Goal: Task Accomplishment & Management: Complete application form

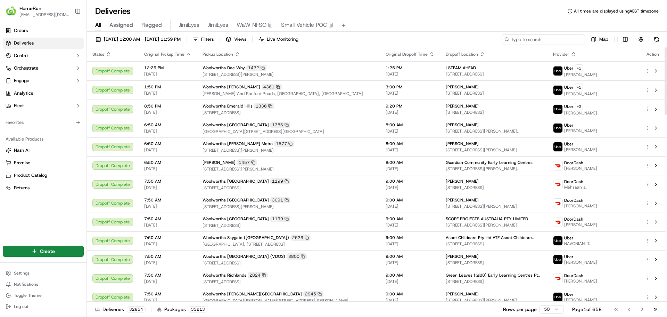
click at [550, 38] on input at bounding box center [543, 39] width 83 height 10
paste input "269220470"
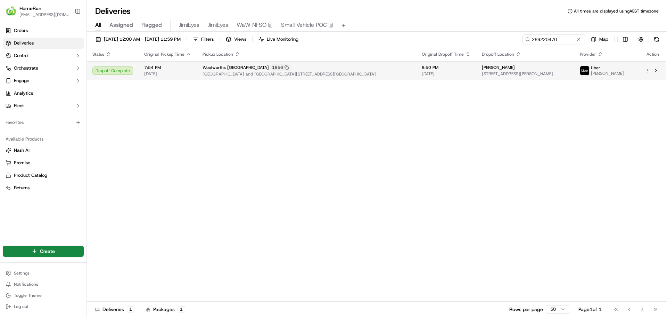
click at [447, 73] on span "[DATE]" at bounding box center [446, 74] width 49 height 6
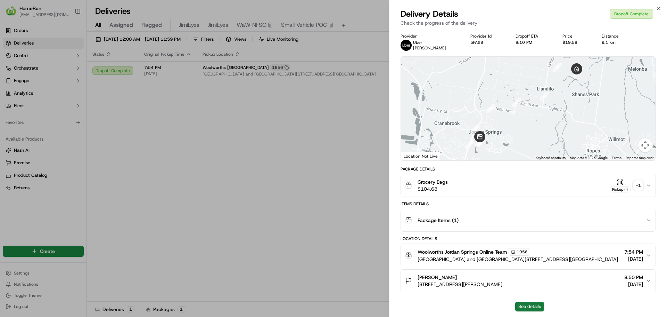
click at [528, 305] on button "See details" at bounding box center [529, 306] width 29 height 10
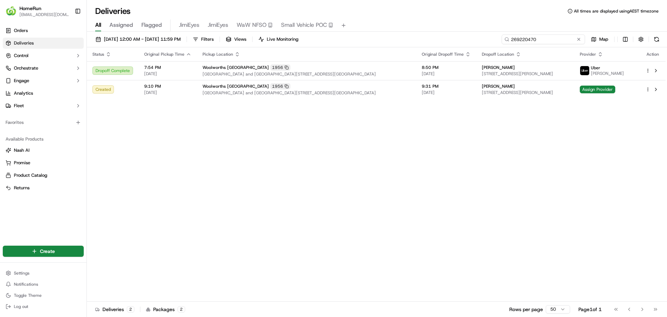
drag, startPoint x: 560, startPoint y: 42, endPoint x: 499, endPoint y: 36, distance: 61.5
click at [499, 36] on div "17/09/2025 12:00 AM - 17/09/2025 11:59 PM Filters Views Live Monitoring 2692204…" at bounding box center [377, 40] width 580 height 13
paste input "_copy"
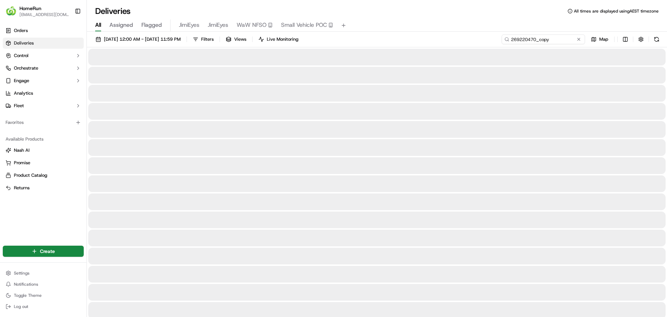
type input "269220470_copy"
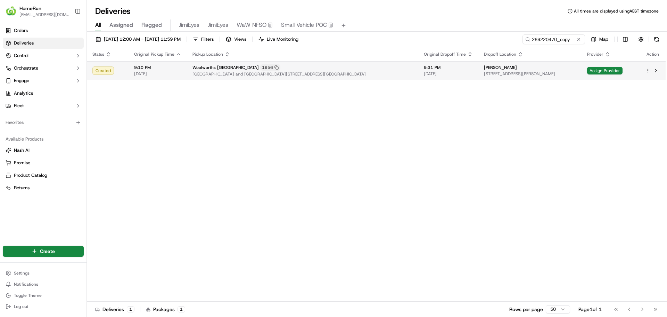
click at [479, 75] on td "Natalie Zahra 27 Douglas McMaster Pl, Llandilo NSW 2747, Australia" at bounding box center [530, 70] width 103 height 19
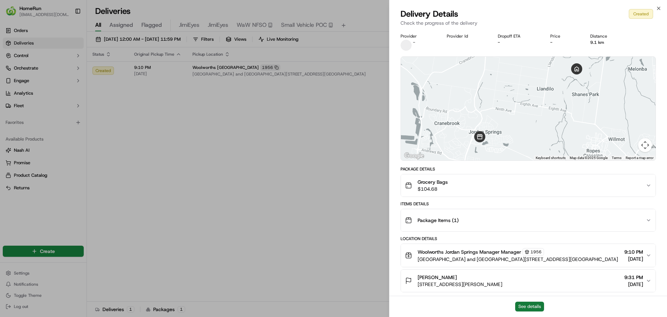
click at [527, 305] on button "See details" at bounding box center [529, 306] width 29 height 10
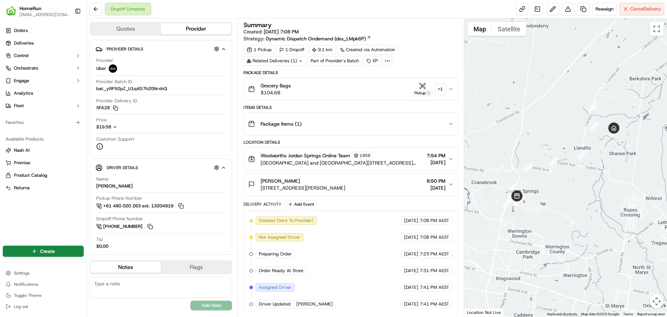
click at [295, 59] on div "Related Deliveries (1)" at bounding box center [275, 61] width 63 height 10
click at [416, 55] on div "1 Pickup 1 Dropoff 9.1 km Created via Automation Related Deliveries (1) Part of…" at bounding box center [351, 55] width 214 height 21
click at [295, 58] on div "Related Deliveries (1)" at bounding box center [275, 61] width 63 height 10
click at [416, 59] on div "1 Pickup 1 Dropoff 9.1 km Created via Automation Related Deliveries (1) Part of…" at bounding box center [351, 55] width 214 height 21
click at [438, 88] on div "+ 1" at bounding box center [441, 89] width 10 height 10
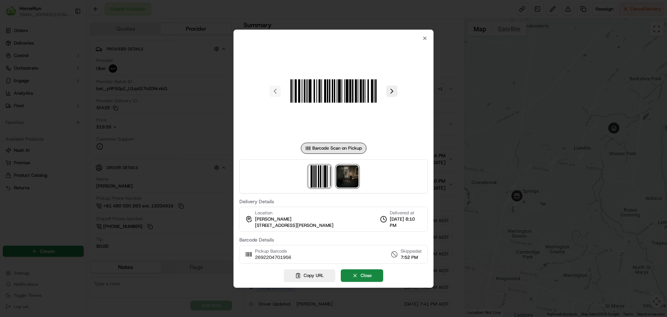
click at [349, 174] on img at bounding box center [347, 176] width 22 height 22
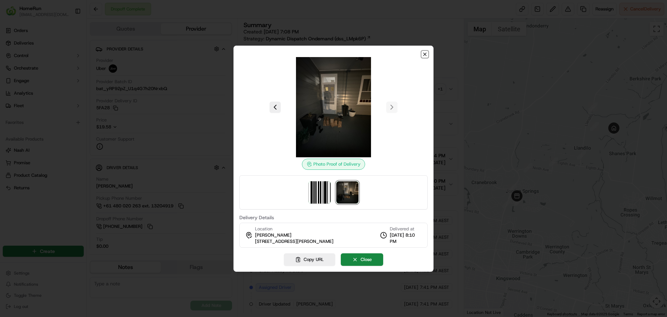
click at [426, 51] on icon "button" at bounding box center [425, 54] width 6 height 6
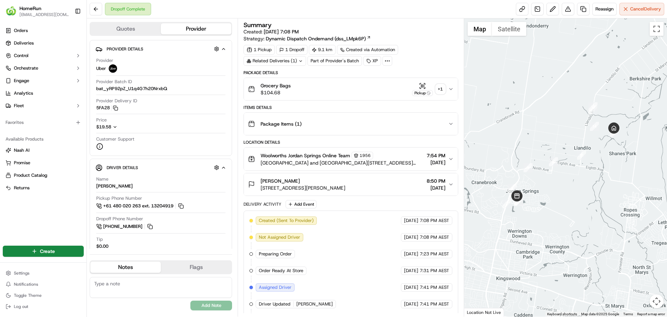
click at [301, 60] on icon at bounding box center [301, 61] width 5 height 5
click at [358, 72] on div "Package Details" at bounding box center [351, 73] width 214 height 6
click at [366, 84] on div "Grocery Bags $104.68 Pickup + 1" at bounding box center [348, 89] width 200 height 14
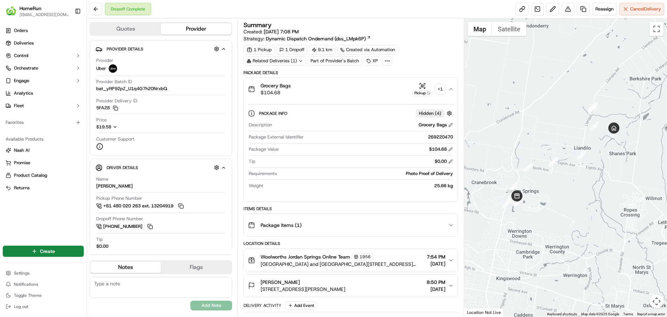
click at [366, 84] on div "Grocery Bags $104.68 Pickup + 1" at bounding box center [348, 89] width 200 height 14
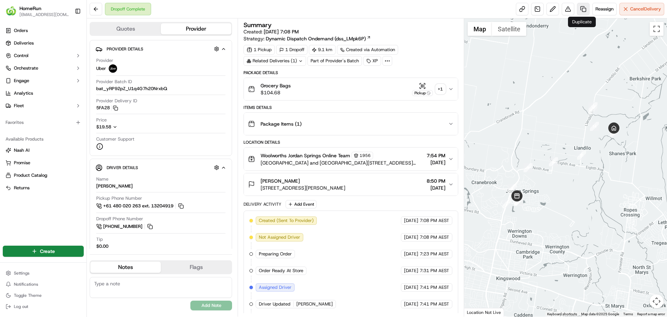
click at [580, 10] on link at bounding box center [583, 9] width 13 height 13
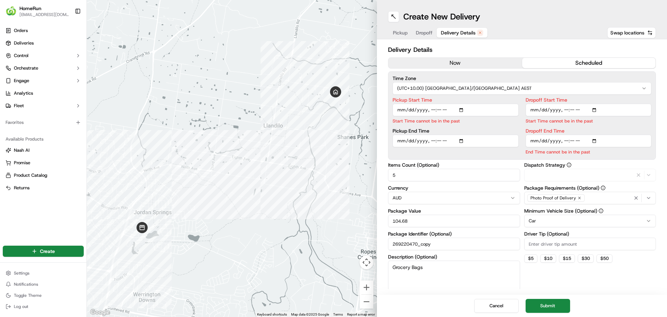
click at [465, 32] on span "Delivery Details" at bounding box center [458, 32] width 35 height 7
click at [464, 109] on input "Pickup Start Time" at bounding box center [456, 110] width 126 height 13
type input "2025-09-17T21:10"
click at [485, 97] on div "Time Zone (UTC+10.00) Australia/Sydney AEST Pickup Start Time Start Time cannot…" at bounding box center [522, 115] width 268 height 88
click at [462, 131] on input "Pickup End Time" at bounding box center [456, 132] width 126 height 13
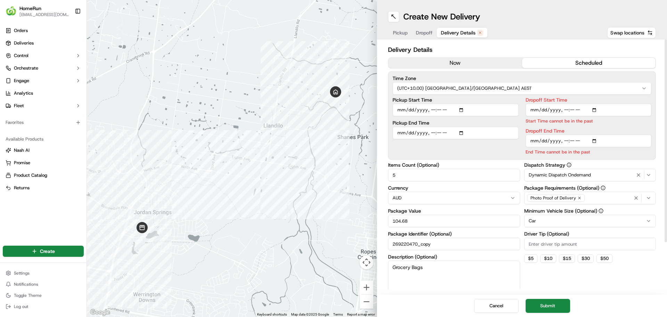
type input "2025-09-17T21:11"
click at [506, 101] on label "Pickup Start Time" at bounding box center [456, 99] width 126 height 5
click at [506, 104] on input "Pickup Start Time" at bounding box center [456, 110] width 126 height 13
click at [595, 110] on input "Dropoff Start Time" at bounding box center [589, 110] width 126 height 13
type input "2025-09-17T21:30"
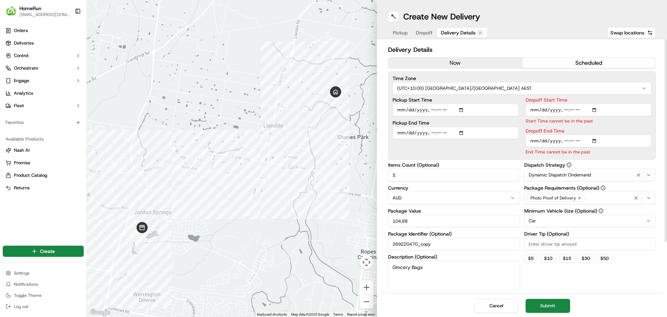
click at [622, 98] on label "Dropoff Start Time" at bounding box center [589, 99] width 126 height 5
click at [622, 104] on input "Dropoff Start Time" at bounding box center [589, 110] width 126 height 13
click at [596, 139] on input "Dropoff End Time" at bounding box center [589, 140] width 126 height 13
type input "2025-09-17T21:31"
click at [620, 124] on div "Dropoff Start Time Start Time must be before End Date Dropoff End Time End Time…" at bounding box center [589, 126] width 126 height 58
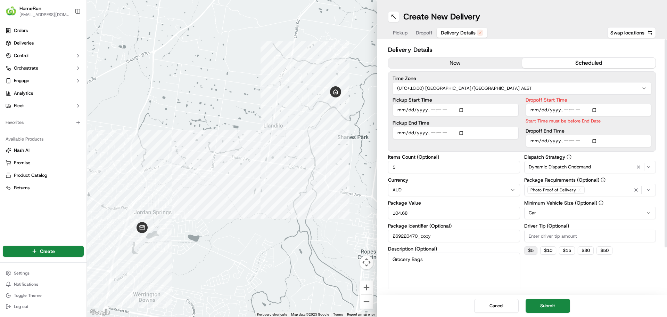
click at [530, 250] on button "$ 5" at bounding box center [530, 250] width 13 height 8
type input "5"
click at [553, 305] on button "Submit" at bounding box center [548, 306] width 44 height 14
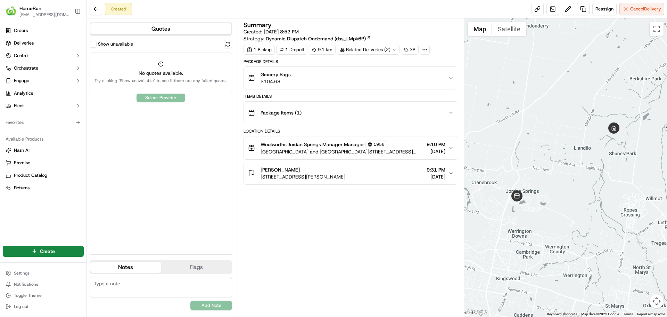
click at [320, 78] on div "Grocery Bags $104.68" at bounding box center [348, 78] width 200 height 14
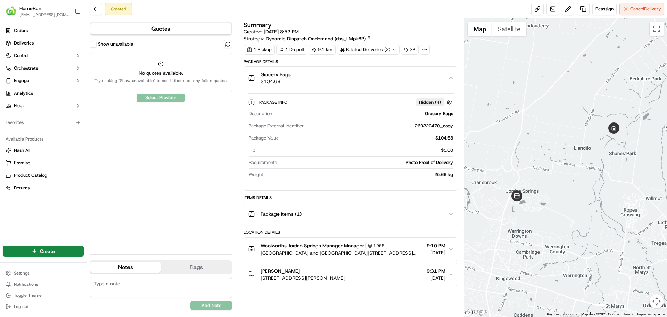
click at [426, 125] on div "269220470_copy" at bounding box center [380, 126] width 146 height 6
copy div "269220470_copy"
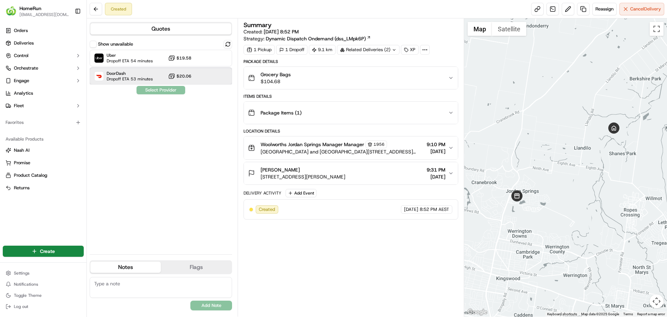
click at [151, 73] on span "DoorDash" at bounding box center [130, 74] width 46 height 6
click at [167, 91] on button "Assign Provider" at bounding box center [160, 90] width 49 height 8
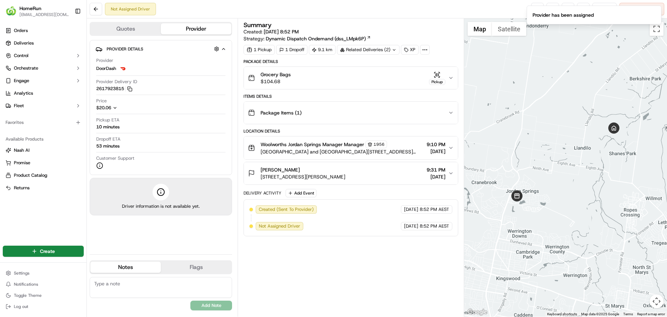
click at [486, 7] on div "Not Assigned Driver Reassign Cancel Delivery" at bounding box center [377, 9] width 580 height 18
